Goal: Task Accomplishment & Management: Manage account settings

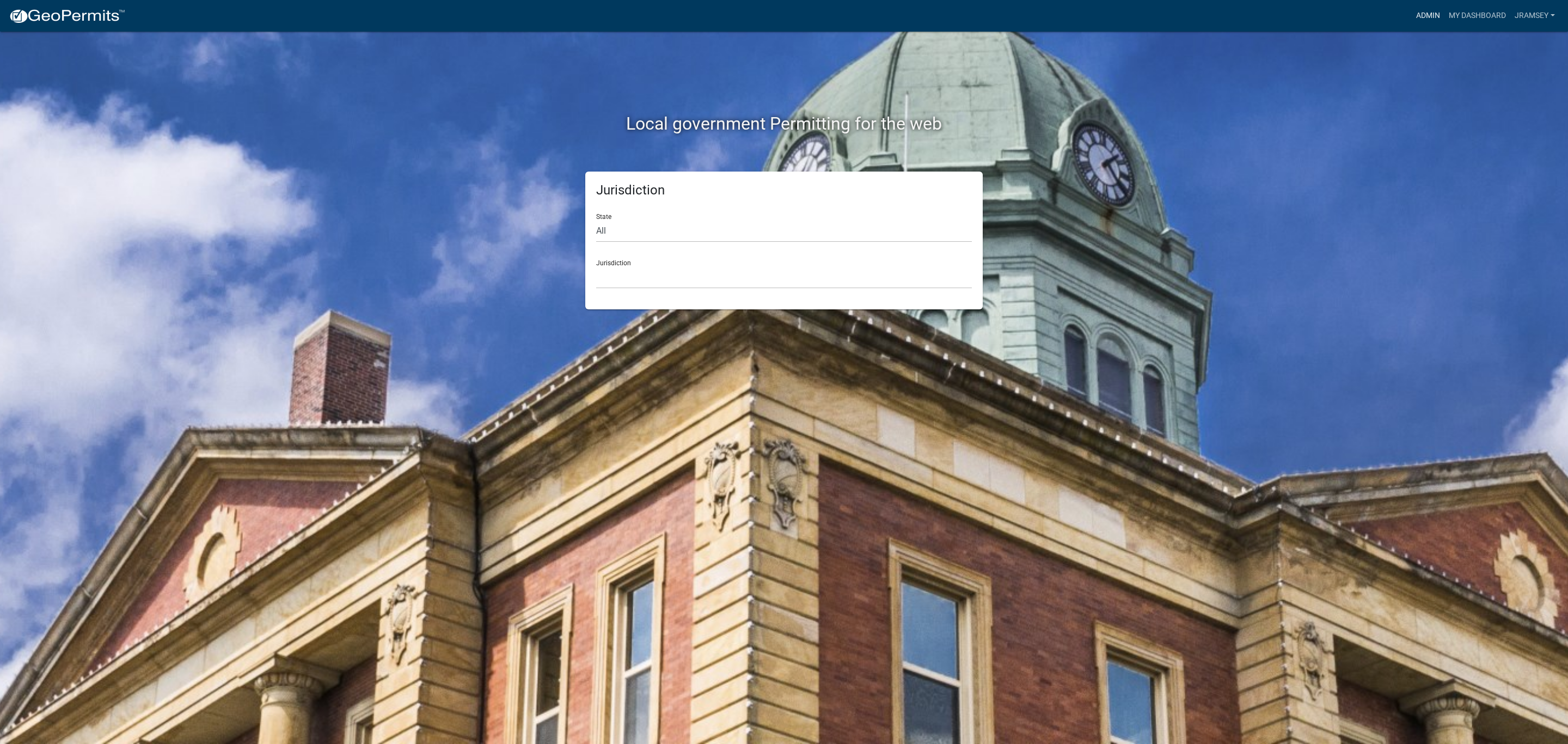
click at [1428, 21] on link "Admin" at bounding box center [1428, 16] width 33 height 21
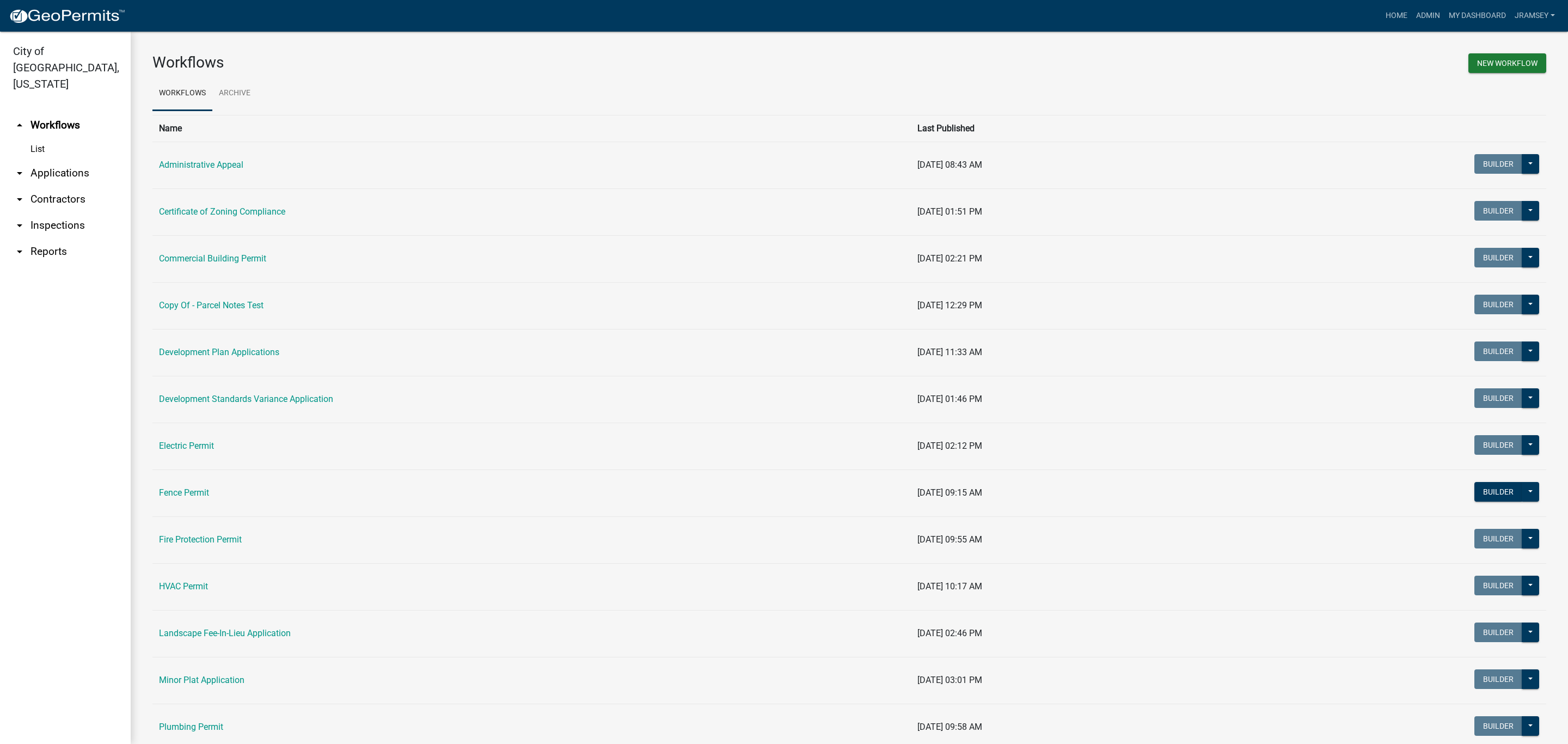
click at [58, 212] on link "arrow_drop_down Inspections" at bounding box center [65, 225] width 131 height 26
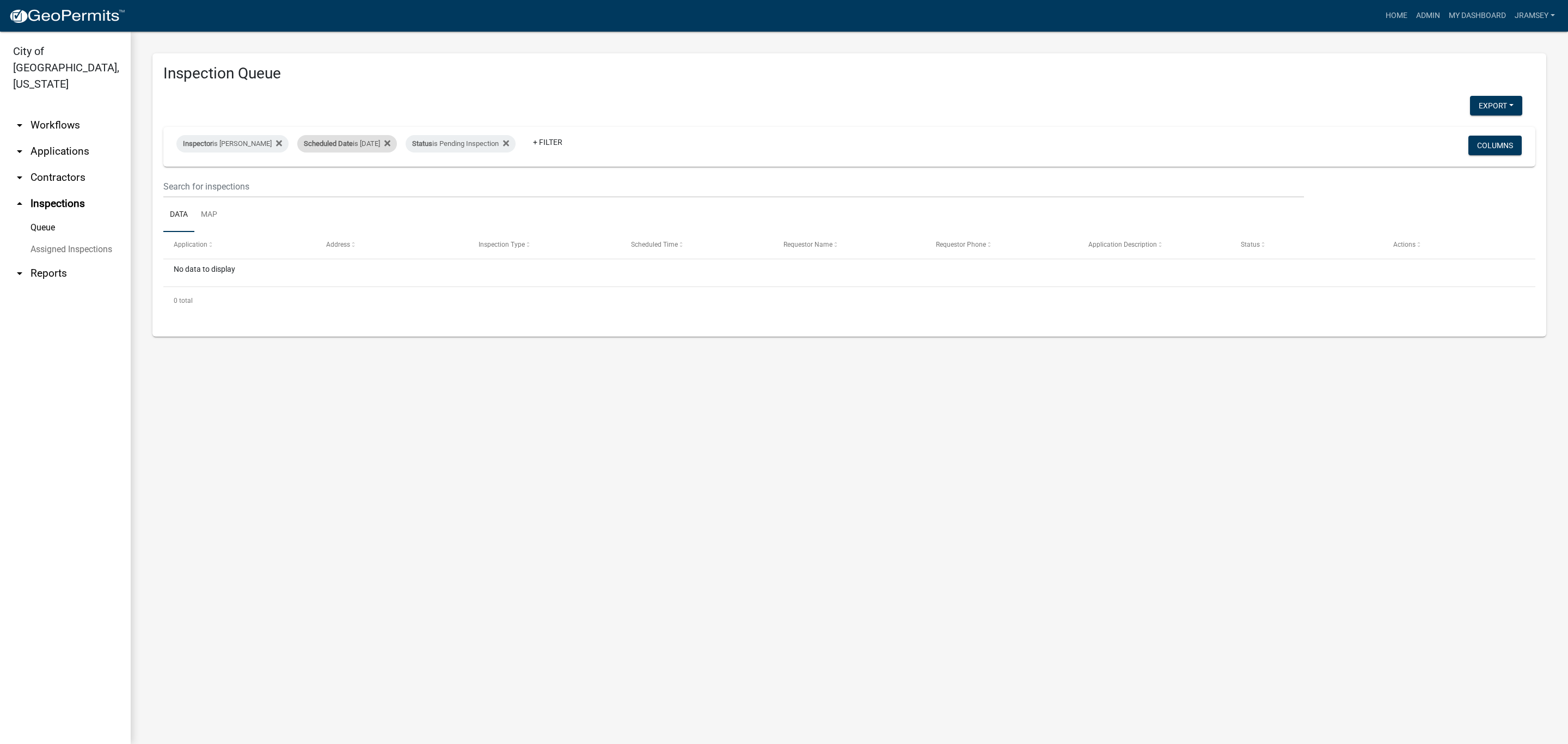
click at [369, 142] on div "Scheduled Date is [DATE]" at bounding box center [347, 144] width 100 height 18
click at [388, 183] on input "[DATE]" at bounding box center [356, 184] width 76 height 23
type input "[DATE]"
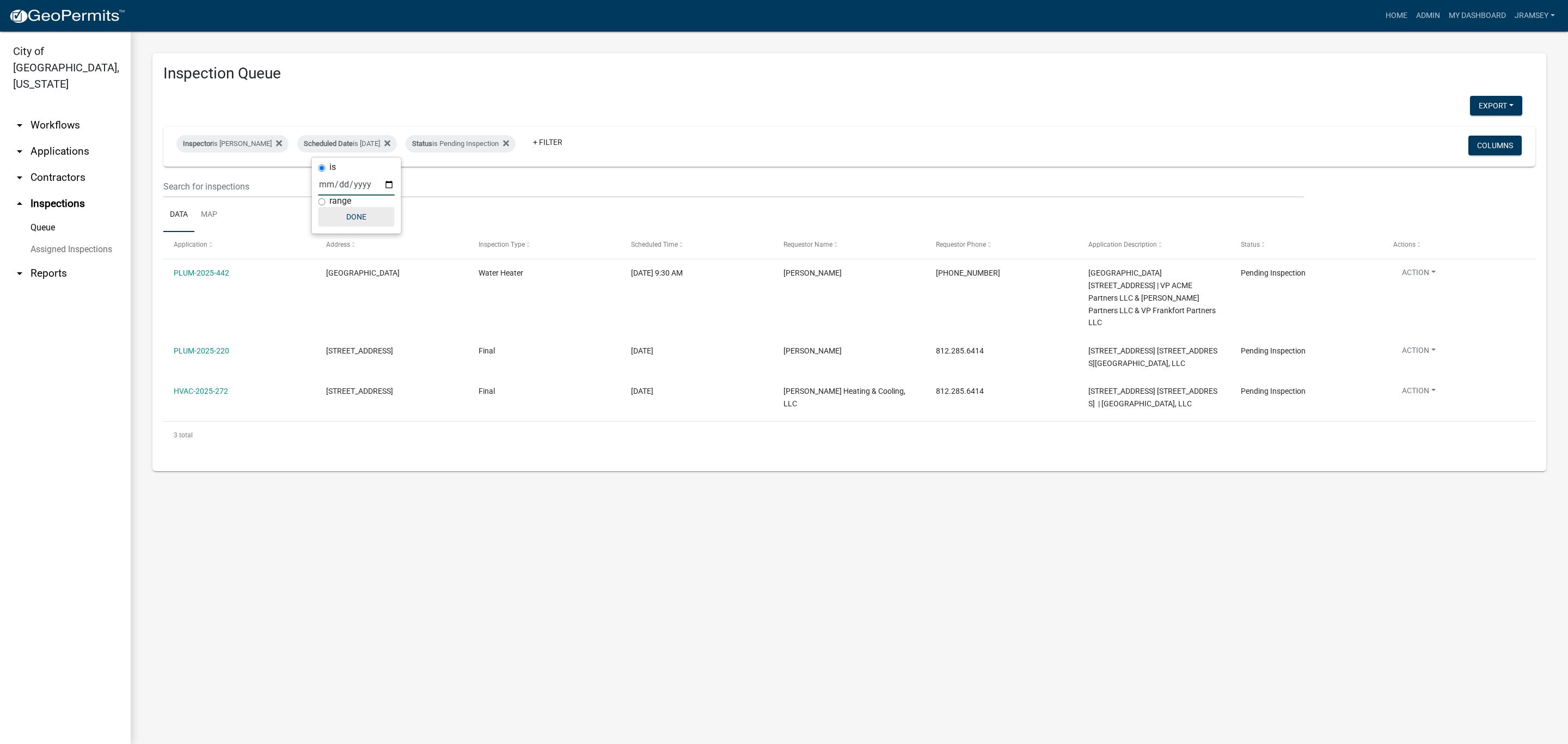
click at [351, 216] on button "Done" at bounding box center [356, 217] width 76 height 19
click at [54, 138] on link "arrow_drop_down Applications" at bounding box center [65, 151] width 131 height 26
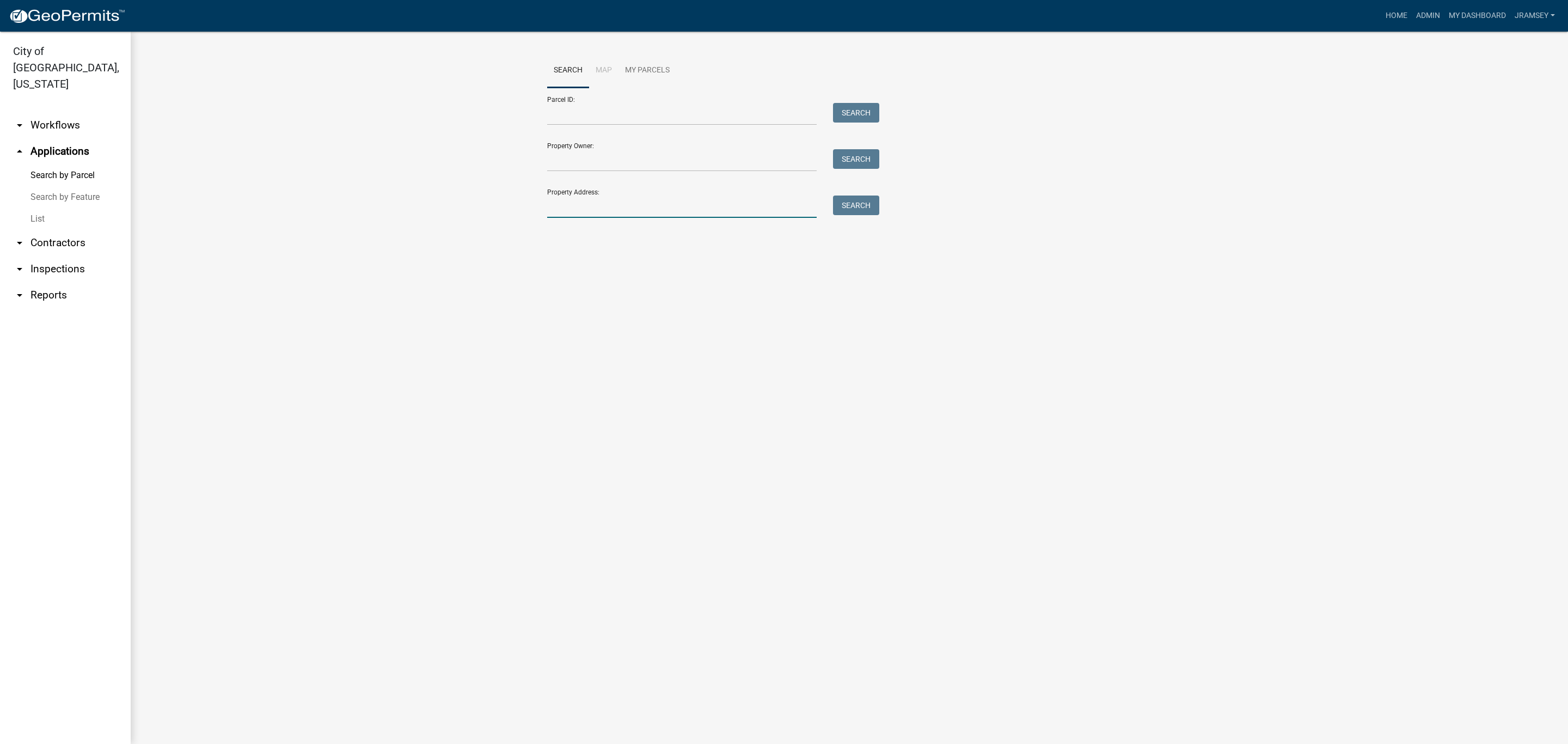
click at [569, 208] on input "Property Address:" at bounding box center [682, 206] width 270 height 23
type input "3009 crystal"
click at [850, 209] on button "Search" at bounding box center [856, 205] width 46 height 19
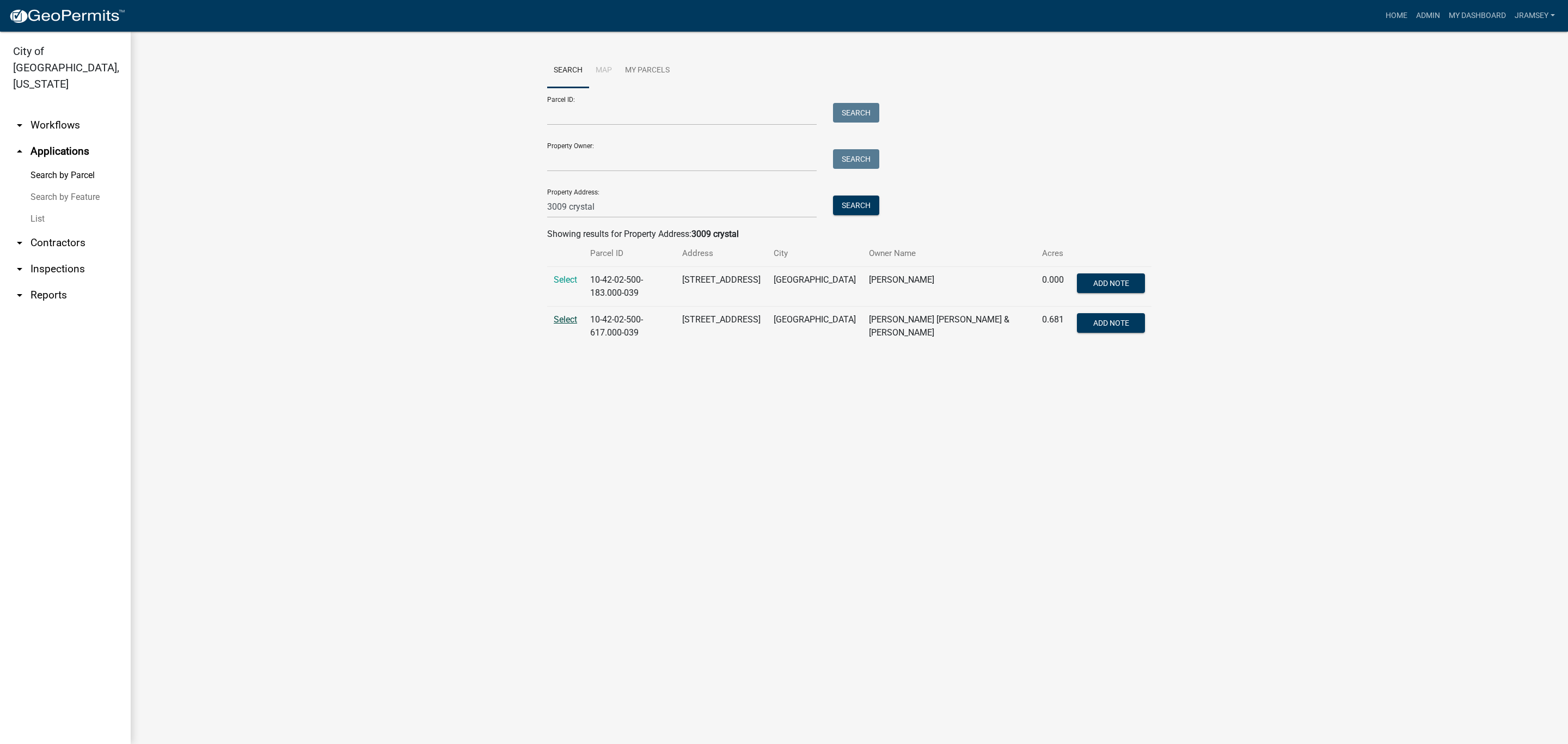
click at [564, 322] on span "Select" at bounding box center [565, 319] width 23 height 10
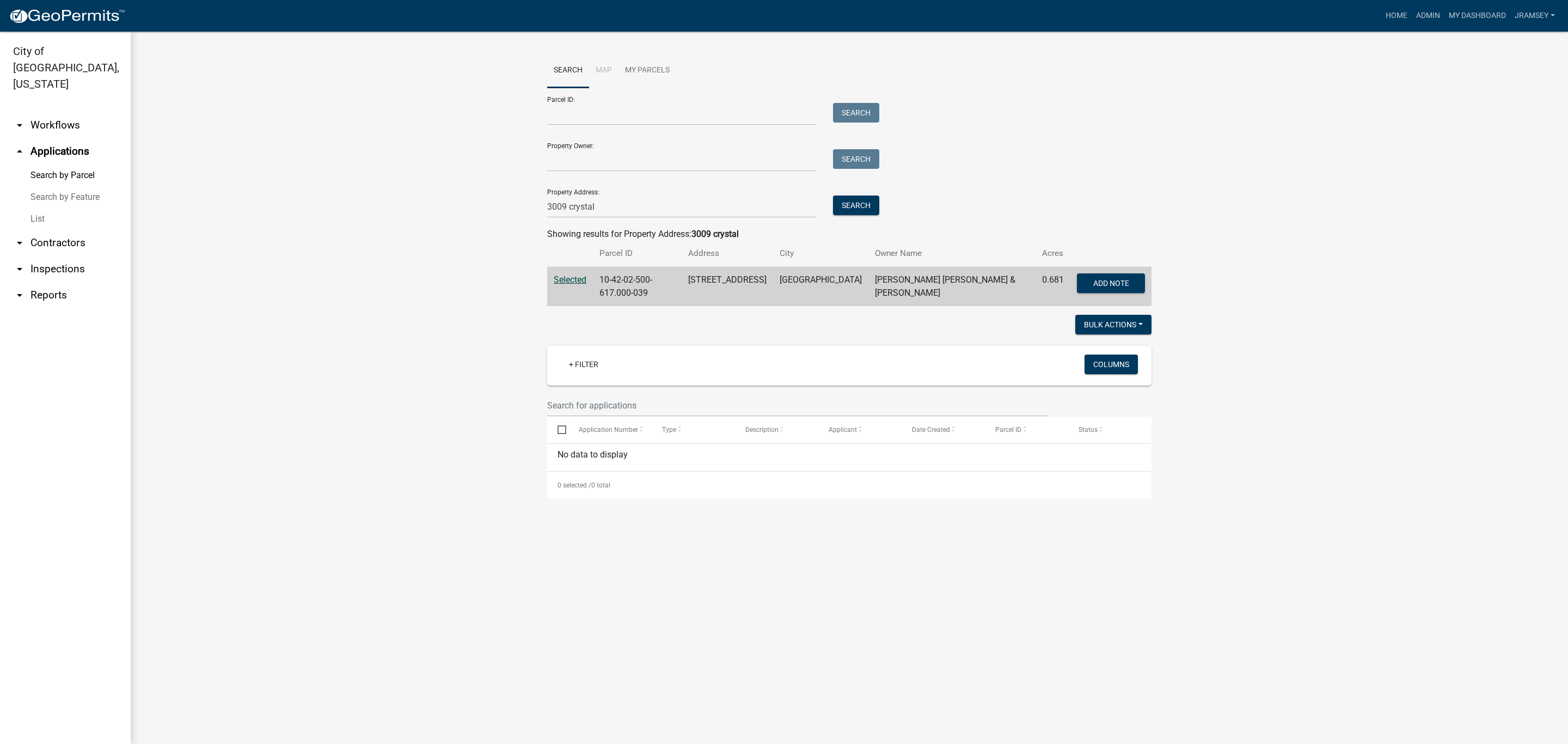
click at [41, 256] on link "arrow_drop_down Inspections" at bounding box center [65, 268] width 131 height 26
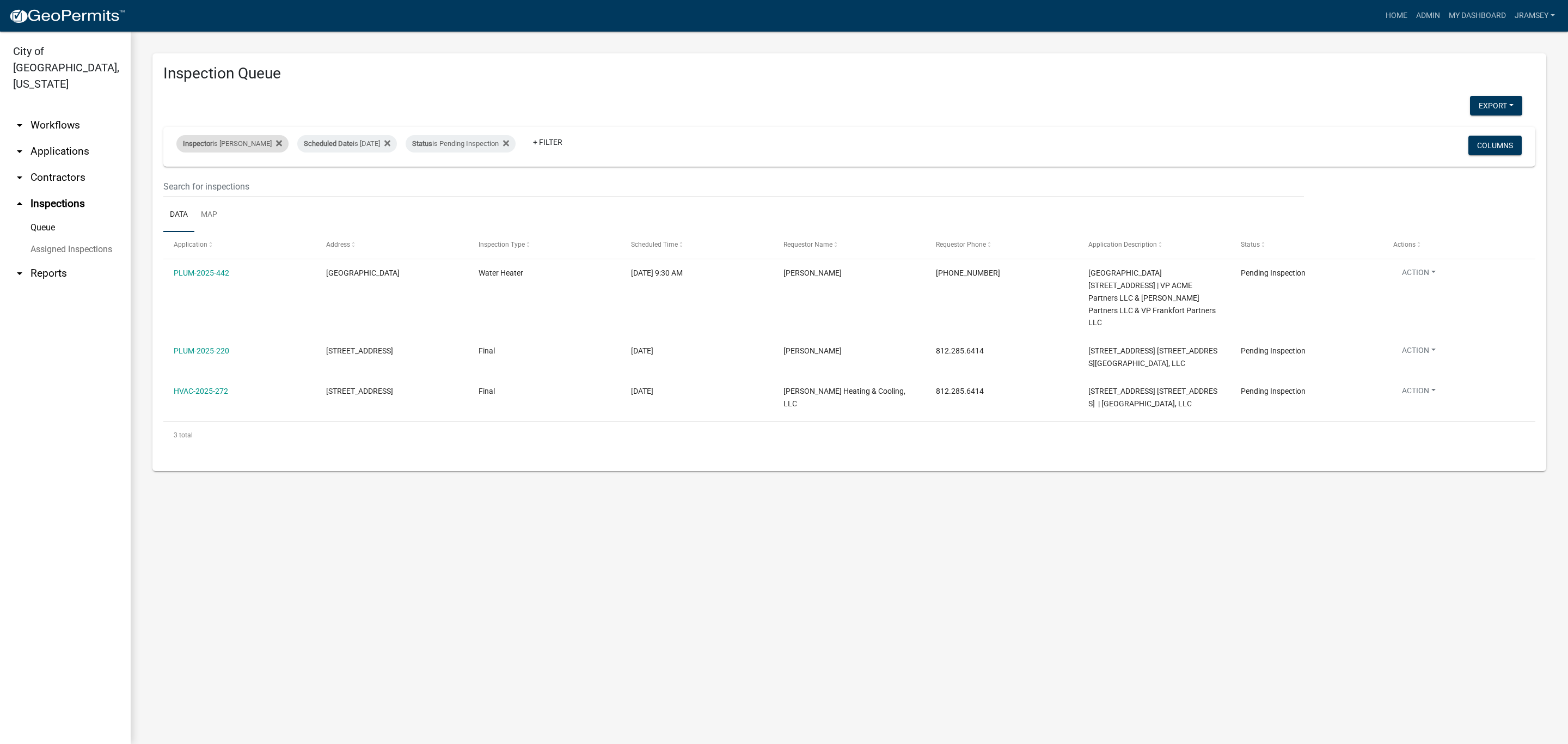
click at [214, 142] on div "Inspector is [PERSON_NAME]" at bounding box center [233, 144] width 112 height 18
select select "13c97fbc-c819-4cee-844a-0db3d3c4db95"
click at [327, 613] on main "Inspection Queue Export Excel Format (.xlsx) CSV Format (.csv) Inspector is [PE…" at bounding box center [849, 388] width 1437 height 712
click at [226, 147] on div "Inspector is [PERSON_NAME]" at bounding box center [233, 144] width 112 height 18
click at [214, 198] on select "Select an option None [PERSON_NAME] [PERSON_NAME] [PERSON_NAME] [PERSON_NAME] […" at bounding box center [232, 195] width 109 height 23
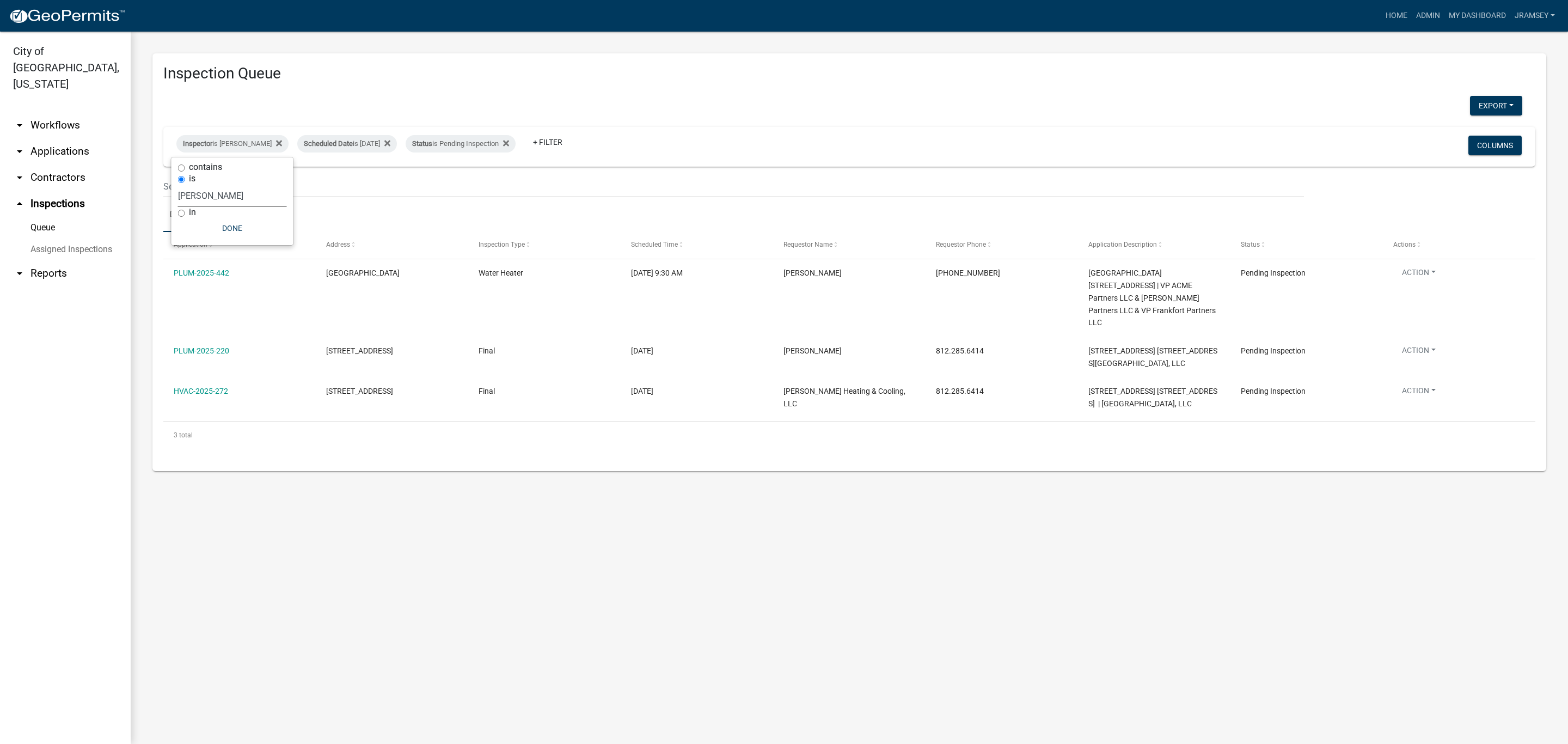
select select "7b0b9f25-f402-4148-9522-9b9b34b3e885"
click at [178, 184] on select "Select an option None [PERSON_NAME] [PERSON_NAME] [PERSON_NAME] [PERSON_NAME] […" at bounding box center [232, 195] width 109 height 23
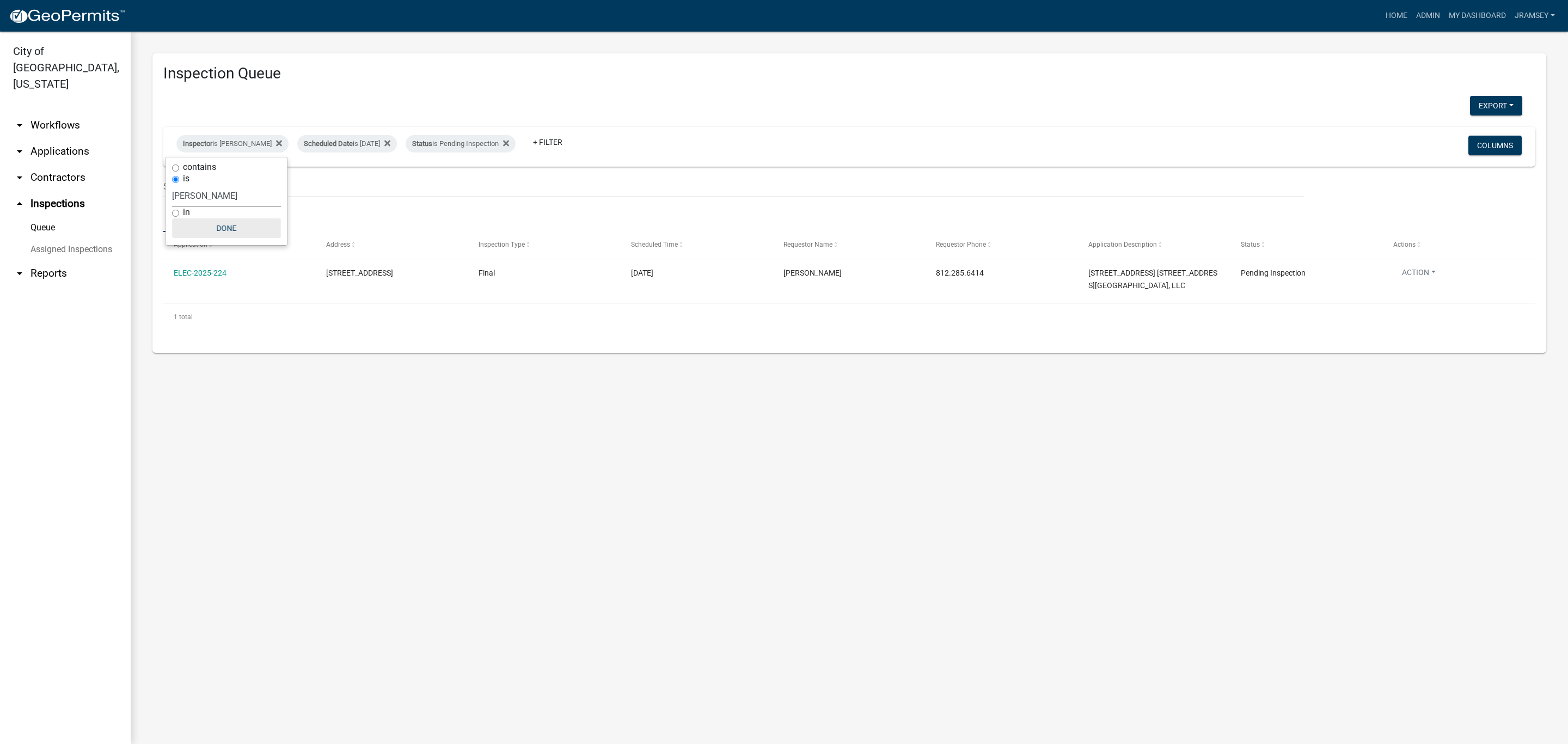
click at [227, 234] on button "Done" at bounding box center [226, 228] width 109 height 19
click at [228, 149] on div "Inspector is [PERSON_NAME]" at bounding box center [233, 144] width 112 height 18
click at [217, 195] on select "Select an option None [PERSON_NAME] [PERSON_NAME] [PERSON_NAME] [PERSON_NAME] […" at bounding box center [226, 195] width 109 height 23
select select "fdb3bcc6-ce93-4663-8a18-5c08884dd177"
click at [172, 184] on select "Select an option None [PERSON_NAME] [PERSON_NAME] [PERSON_NAME] [PERSON_NAME] […" at bounding box center [226, 195] width 109 height 23
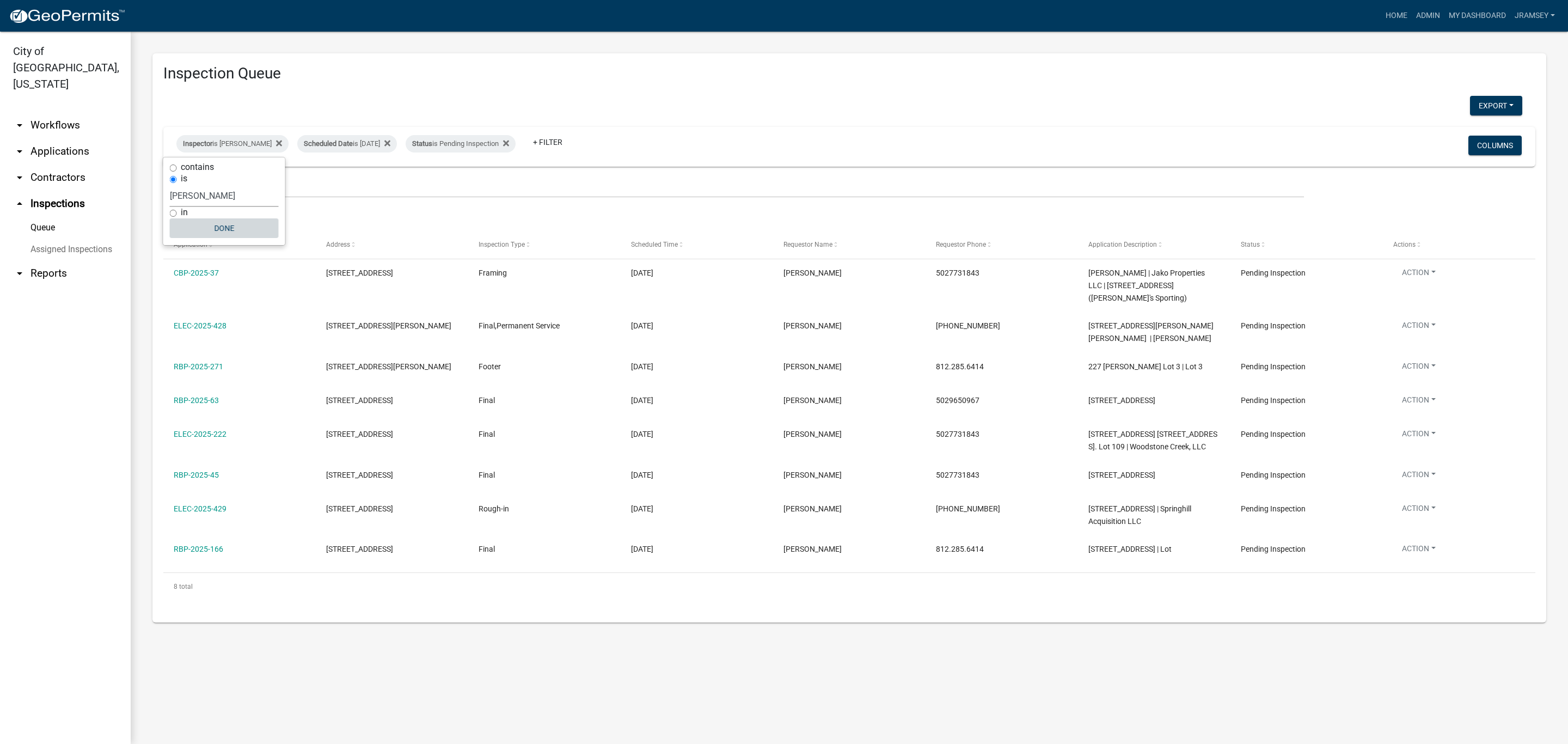
click at [225, 225] on button "Done" at bounding box center [224, 228] width 109 height 19
click at [237, 146] on div "Inspector is [PERSON_NAME]" at bounding box center [233, 144] width 112 height 18
click at [205, 198] on select "Select an option None [PERSON_NAME] [PERSON_NAME] [PERSON_NAME] [PERSON_NAME] […" at bounding box center [224, 195] width 109 height 23
select select "13c97fbc-c819-4cee-844a-0db3d3c4db95"
click at [178, 184] on select "Select an option None [PERSON_NAME] [PERSON_NAME] [PERSON_NAME] [PERSON_NAME] […" at bounding box center [224, 195] width 109 height 23
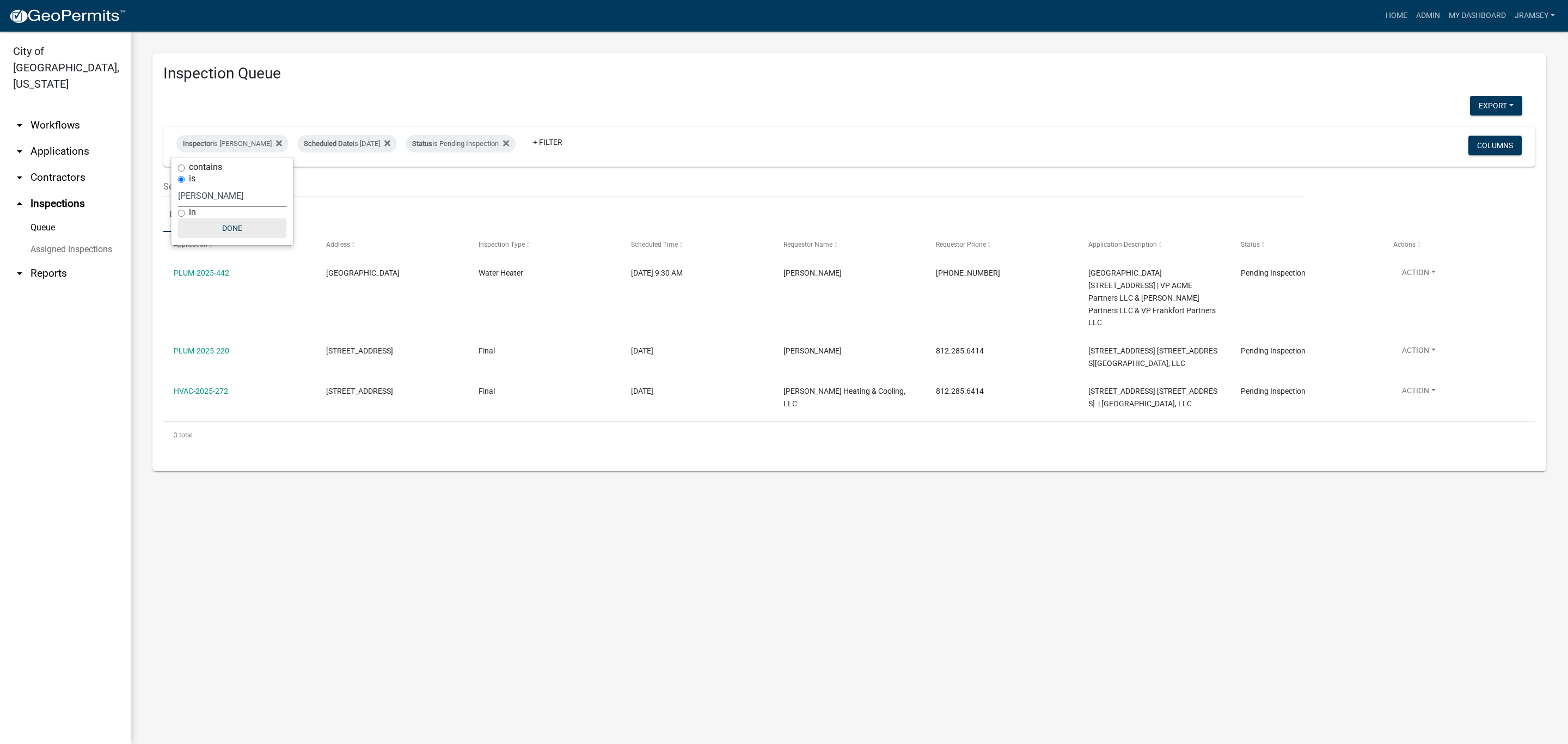
click at [239, 231] on button "Done" at bounding box center [232, 228] width 109 height 19
click at [240, 142] on div "Inspector is [PERSON_NAME]" at bounding box center [233, 144] width 112 height 18
click at [198, 188] on select "Select an option None [PERSON_NAME] [PERSON_NAME] [PERSON_NAME] [PERSON_NAME] […" at bounding box center [232, 195] width 109 height 23
select select "7b0b9f25-f402-4148-9522-9b9b34b3e885"
click at [178, 184] on select "Select an option None [PERSON_NAME] [PERSON_NAME] [PERSON_NAME] [PERSON_NAME] […" at bounding box center [232, 195] width 109 height 23
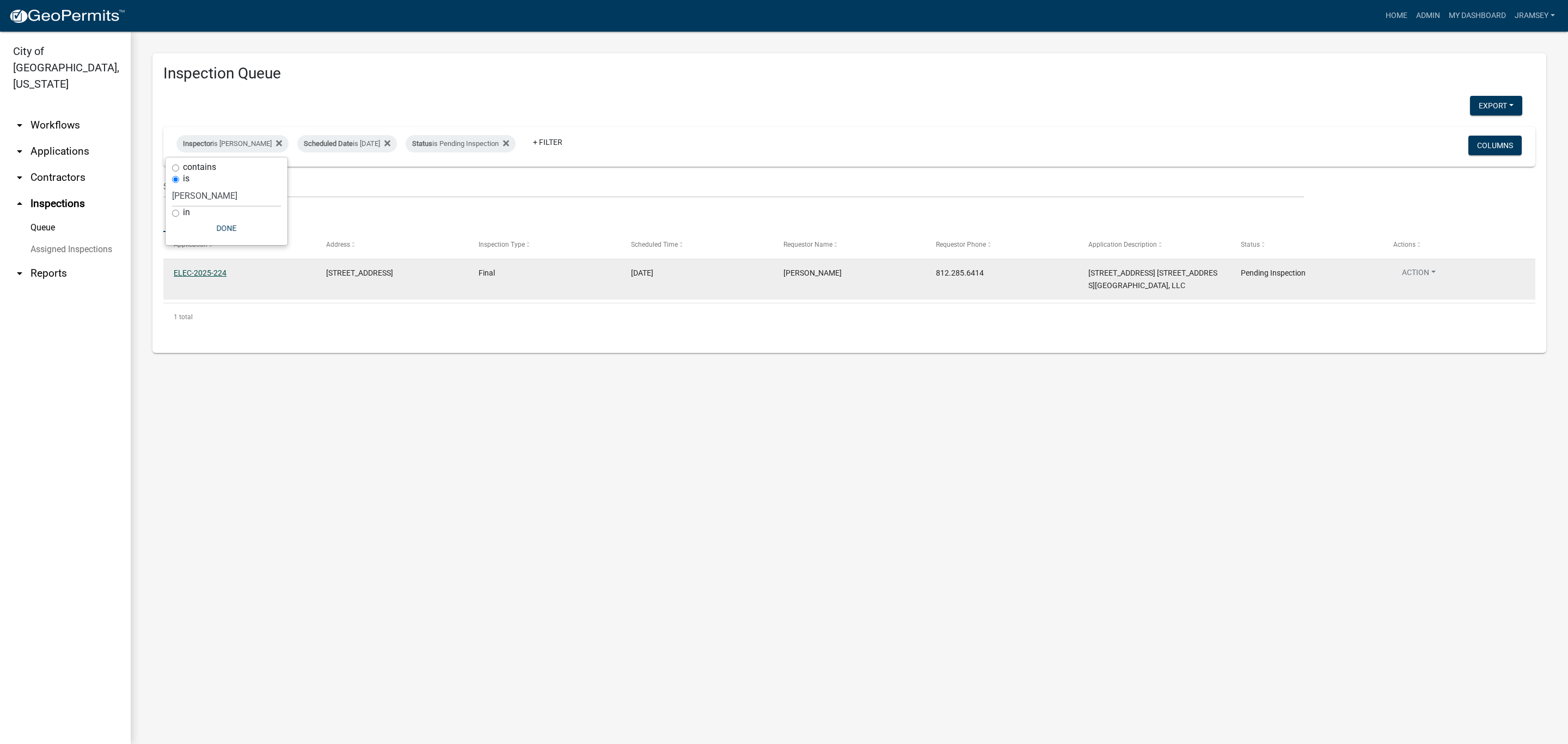
click at [188, 275] on link "ELEC-2025-224" at bounding box center [200, 273] width 53 height 9
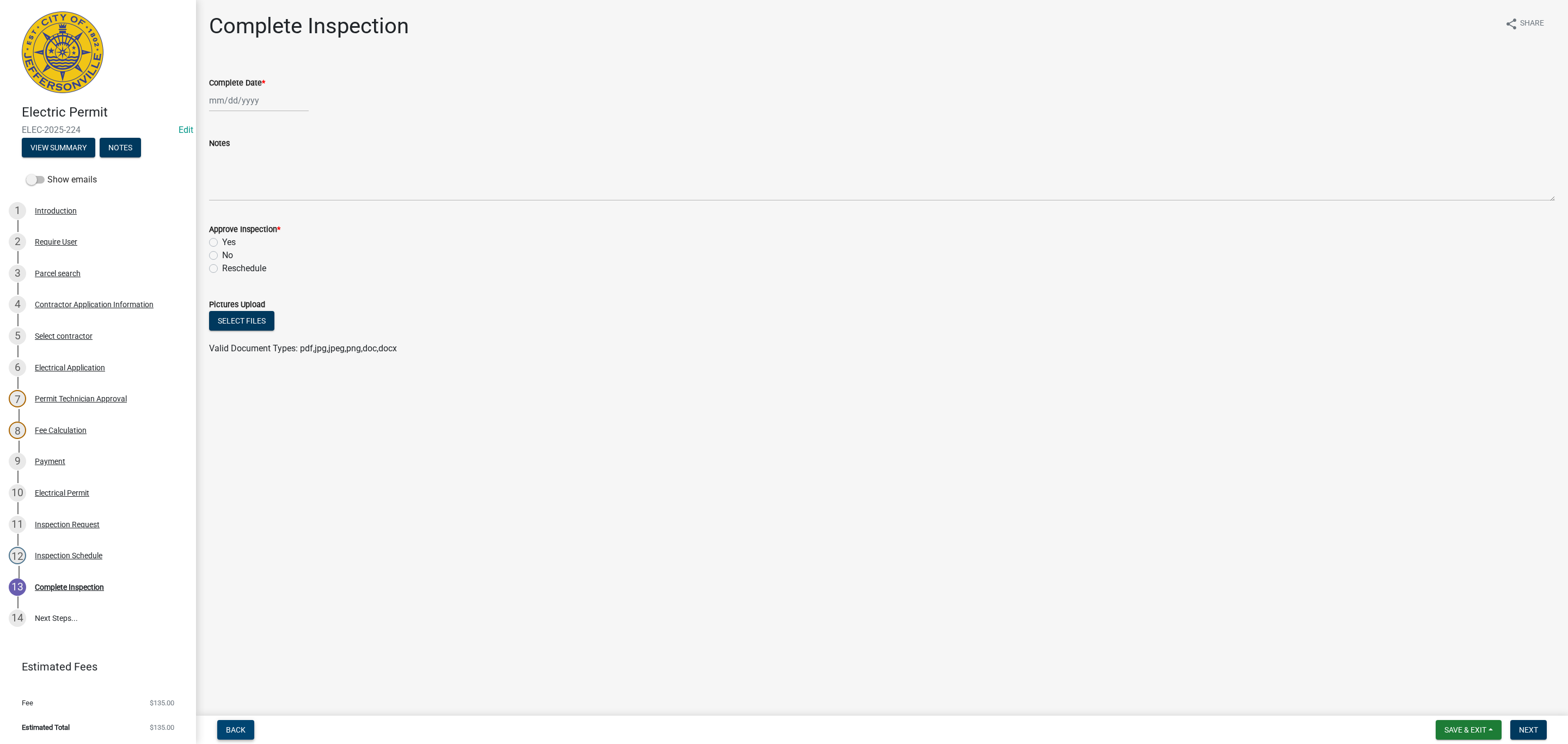
click at [234, 723] on button "Back" at bounding box center [236, 729] width 37 height 19
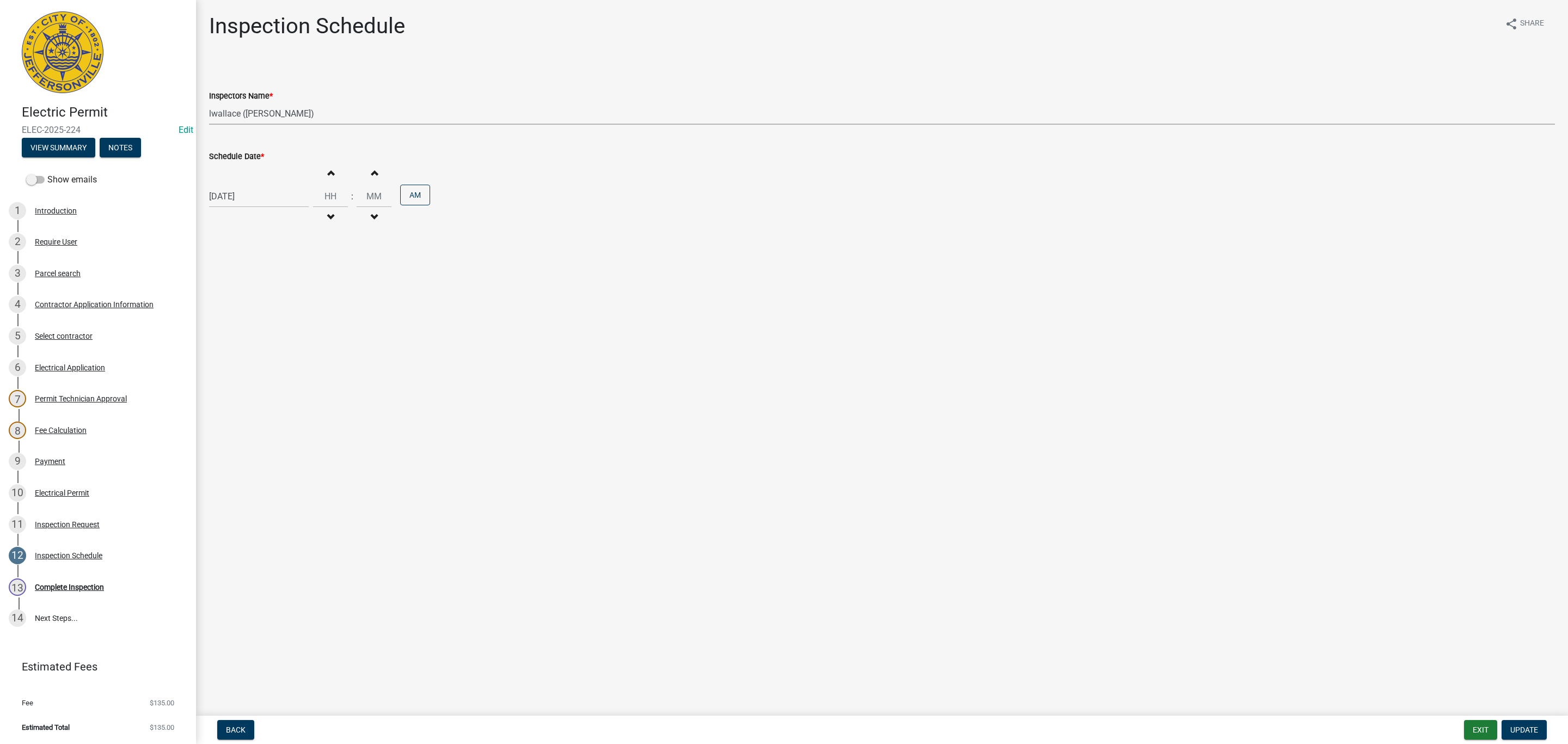
click at [248, 121] on select "Select Item... [PERSON_NAME] ([PERSON_NAME]) [PERSON_NAME] ([PERSON_NAME]) mkru…" at bounding box center [881, 113] width 1346 height 23
select select "13c97fbc-c819-4cee-844a-0db3d3c4db95"
click at [209, 102] on select "Select Item... [PERSON_NAME] ([PERSON_NAME]) [PERSON_NAME] ([PERSON_NAME]) mkru…" at bounding box center [881, 113] width 1346 height 23
click at [1523, 725] on button "Update" at bounding box center [1524, 729] width 45 height 19
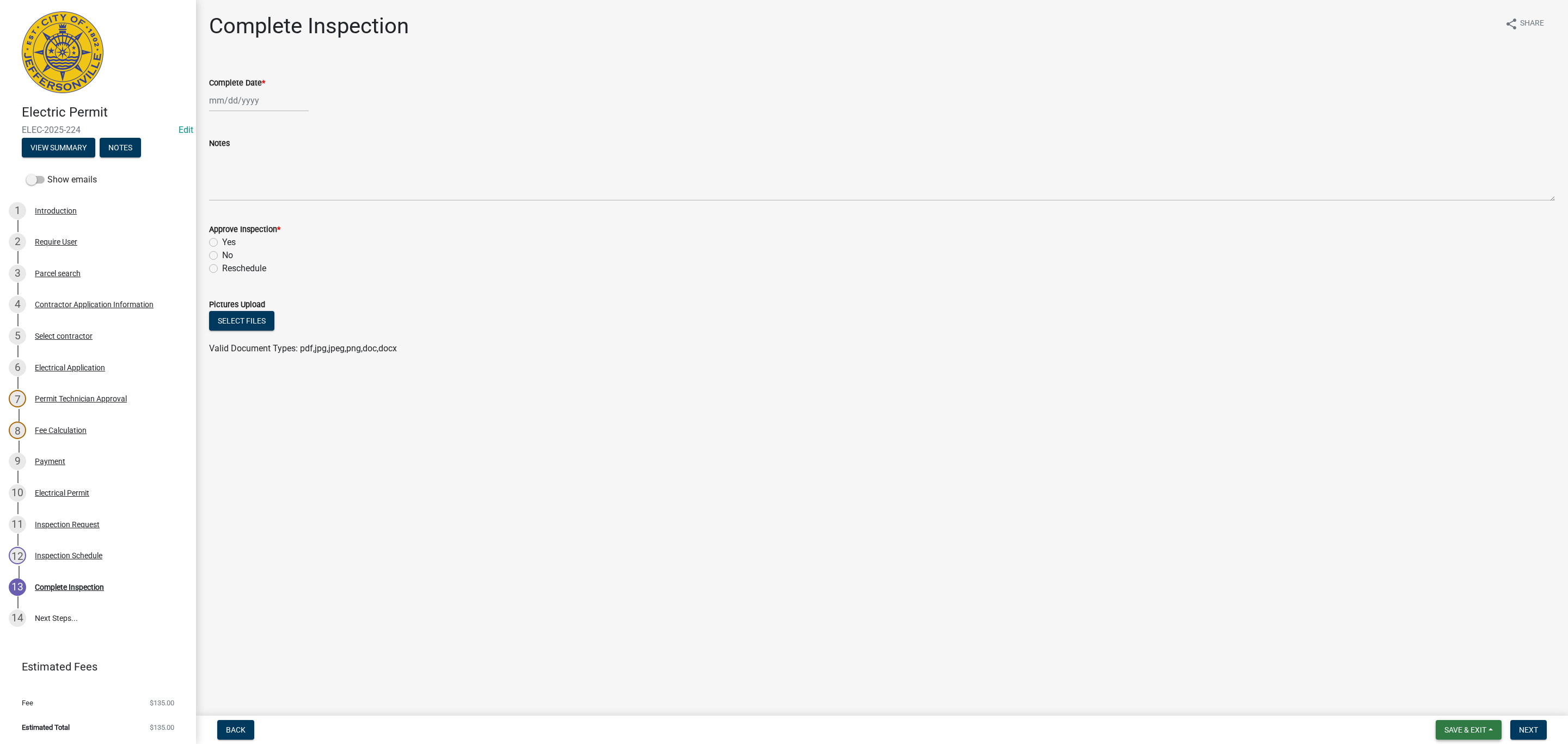
click at [1451, 725] on span "Save & Exit" at bounding box center [1465, 729] width 42 height 9
click at [1446, 701] on button "Save & Exit" at bounding box center [1458, 701] width 87 height 26
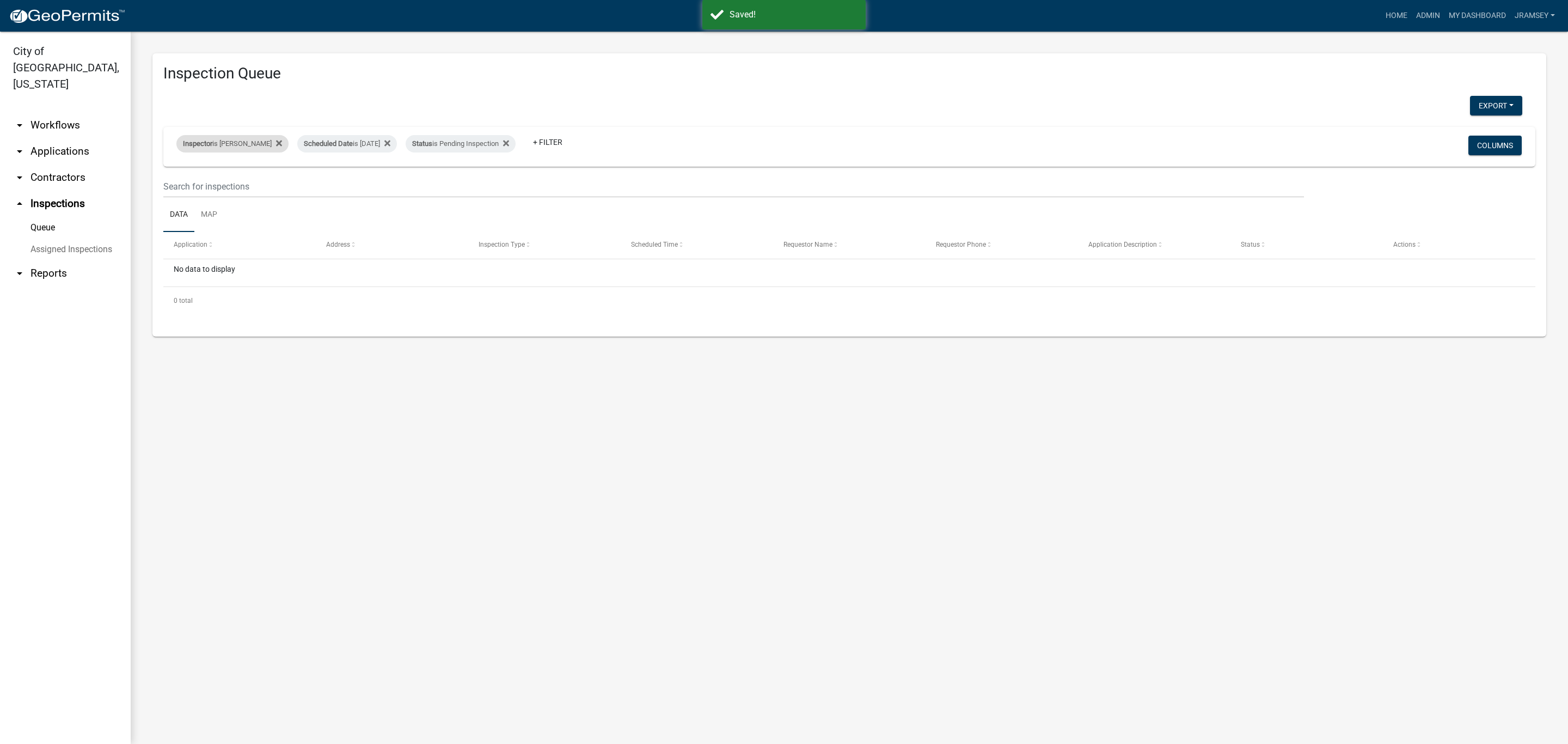
click at [243, 146] on div "Inspector is [PERSON_NAME]" at bounding box center [233, 144] width 112 height 18
click at [199, 192] on select "Select an option None [PERSON_NAME] [PERSON_NAME] [PERSON_NAME] [PERSON_NAME] […" at bounding box center [226, 195] width 109 height 23
select select "13c97fbc-c819-4cee-844a-0db3d3c4db95"
click at [178, 184] on select "Select an option None [PERSON_NAME] [PERSON_NAME] [PERSON_NAME] [PERSON_NAME] […" at bounding box center [226, 195] width 109 height 23
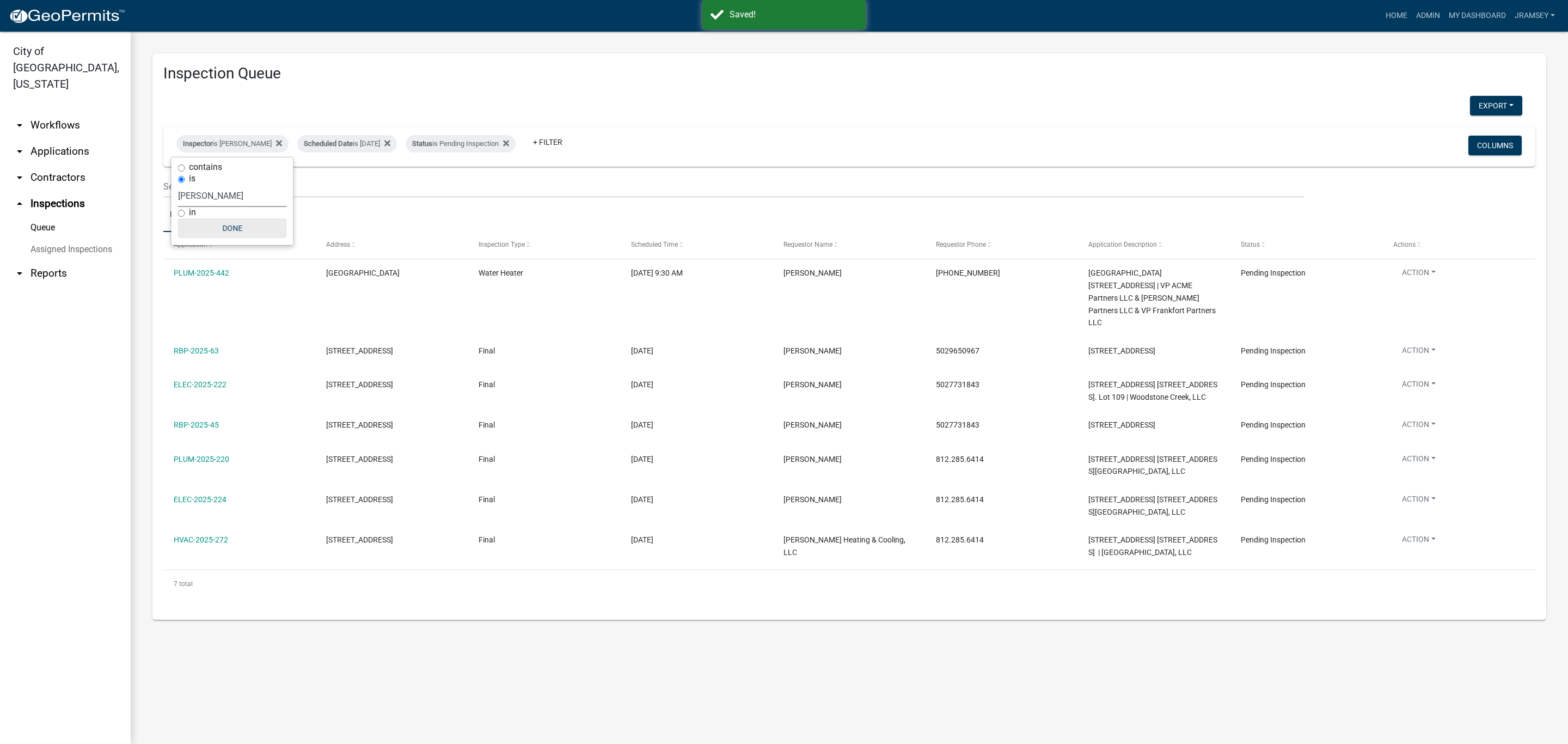
click at [230, 236] on button "Done" at bounding box center [232, 228] width 109 height 19
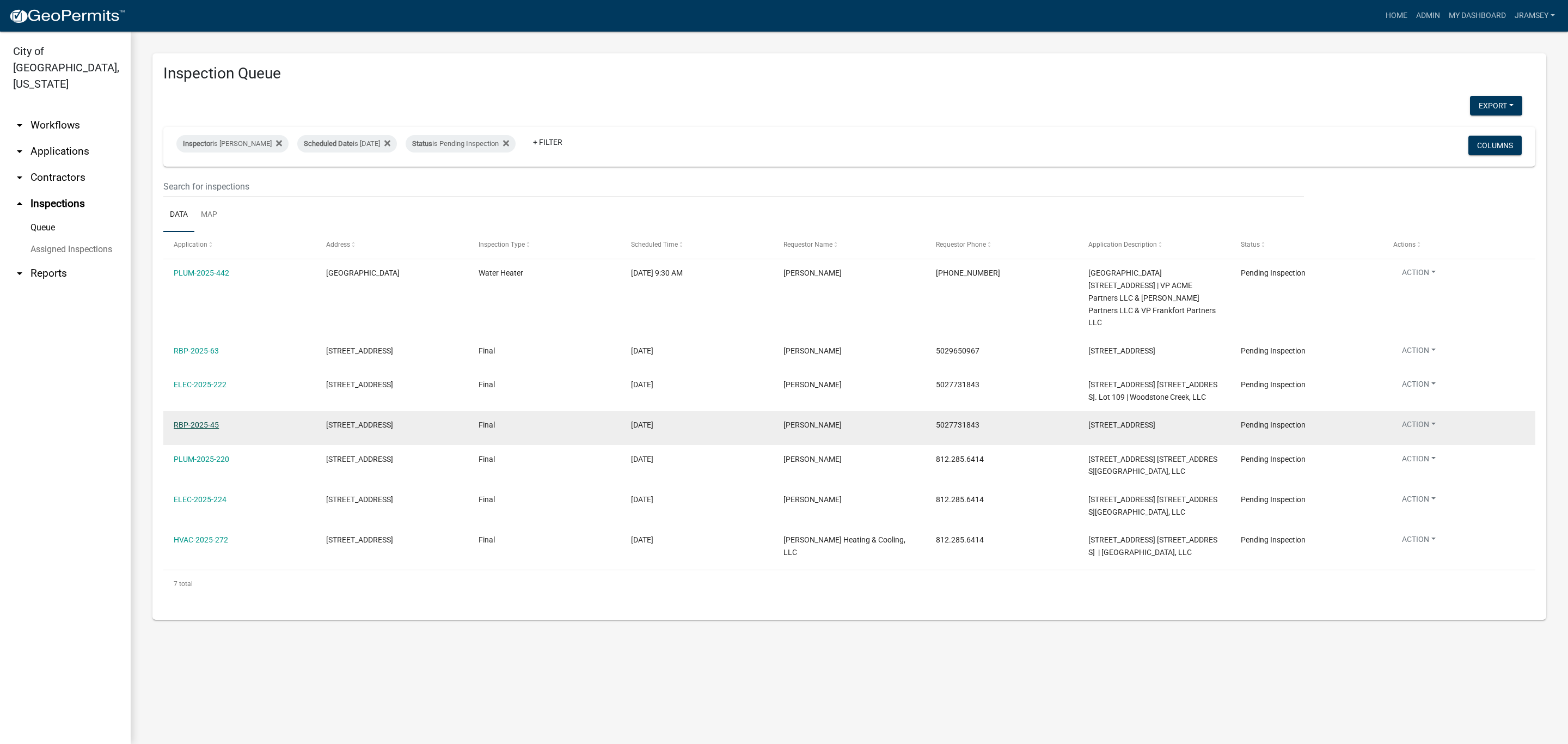
click at [203, 429] on link "RBP-2025-45" at bounding box center [196, 425] width 45 height 9
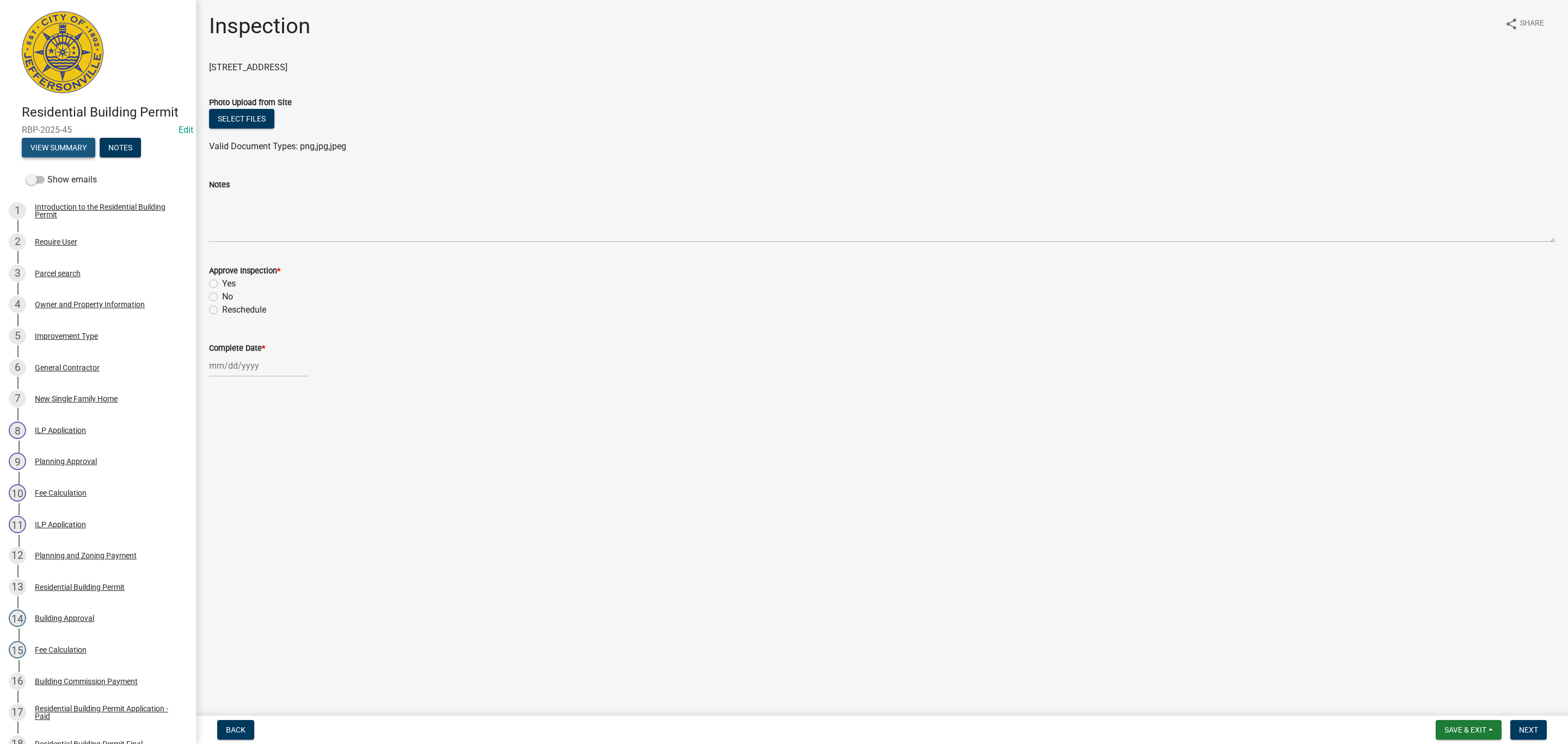
click at [64, 157] on button "View Summary" at bounding box center [58, 147] width 74 height 19
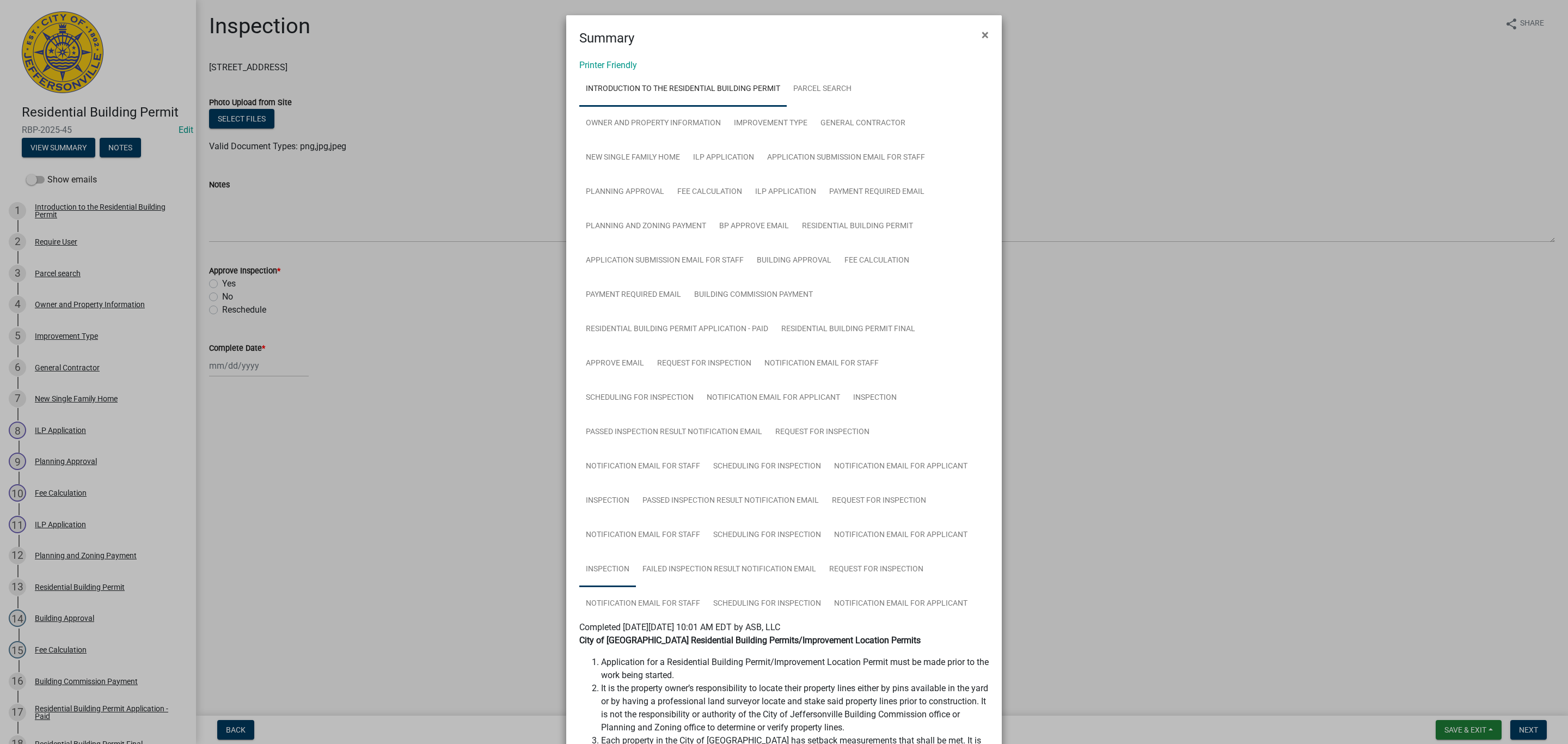
click at [605, 567] on link "Inspection" at bounding box center [607, 569] width 57 height 35
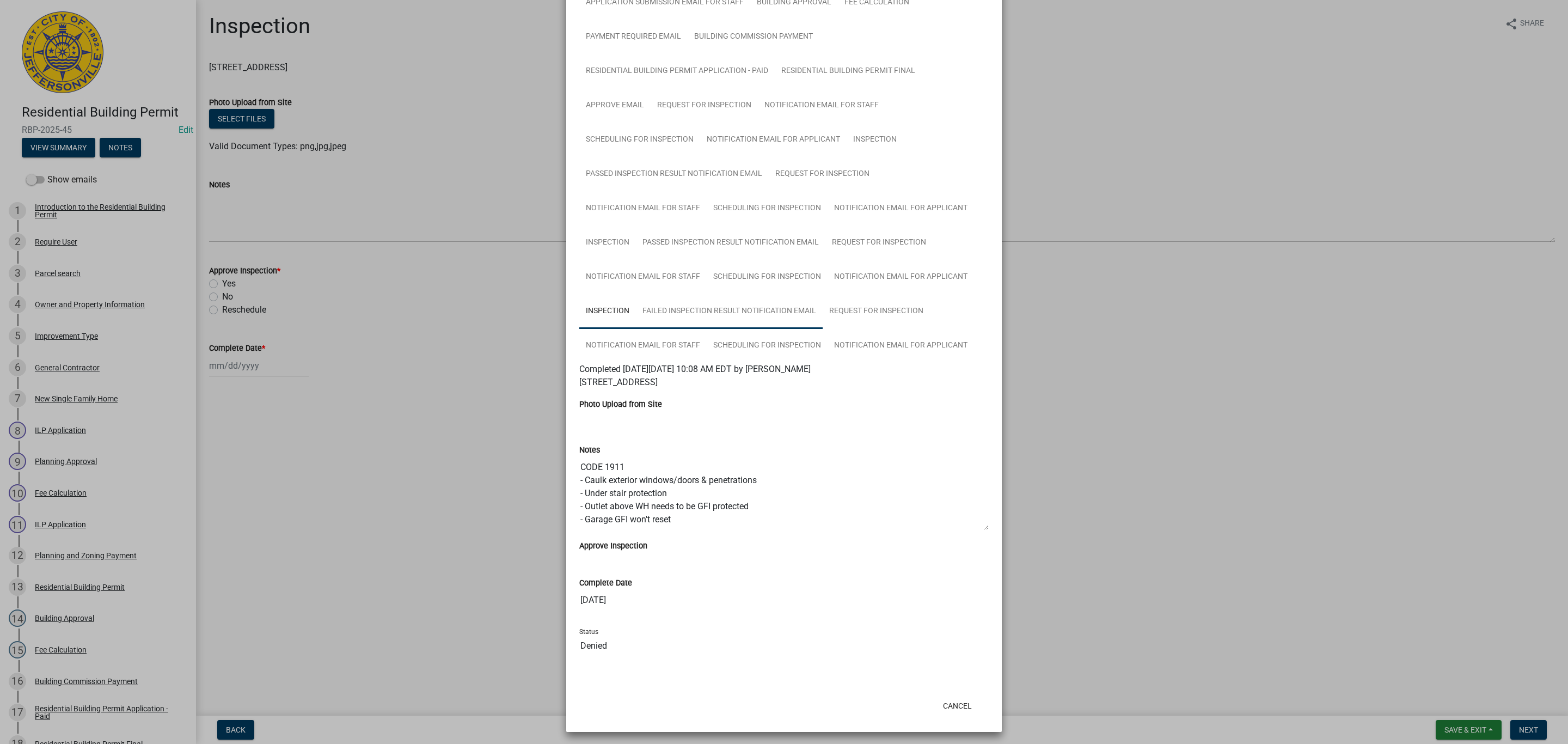
scroll to position [262, 0]
click at [957, 700] on button "Cancel" at bounding box center [957, 703] width 46 height 19
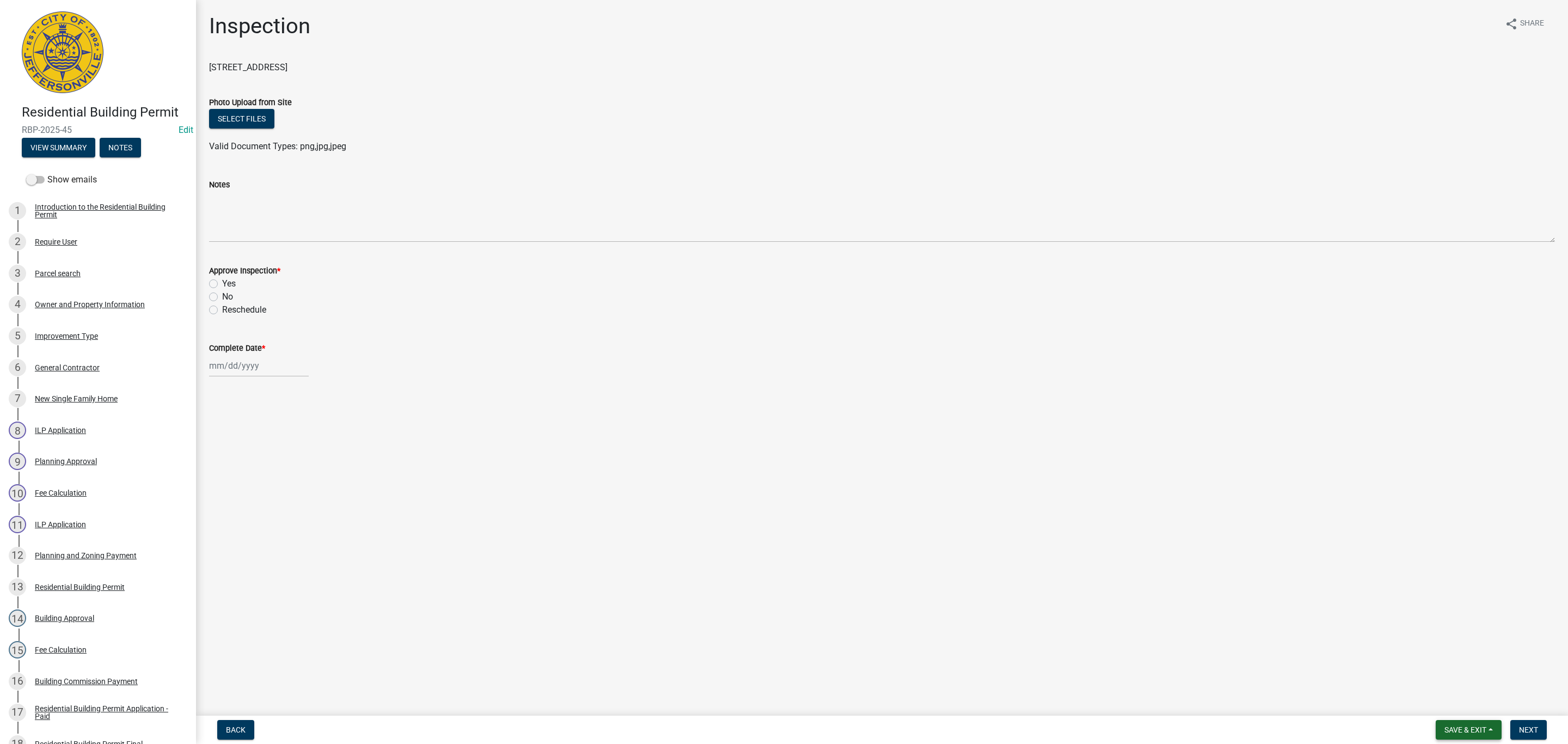
click at [1458, 732] on span "Save & Exit" at bounding box center [1465, 729] width 42 height 9
click at [1446, 709] on button "Save & Exit" at bounding box center [1458, 701] width 87 height 26
